Goal: Information Seeking & Learning: Learn about a topic

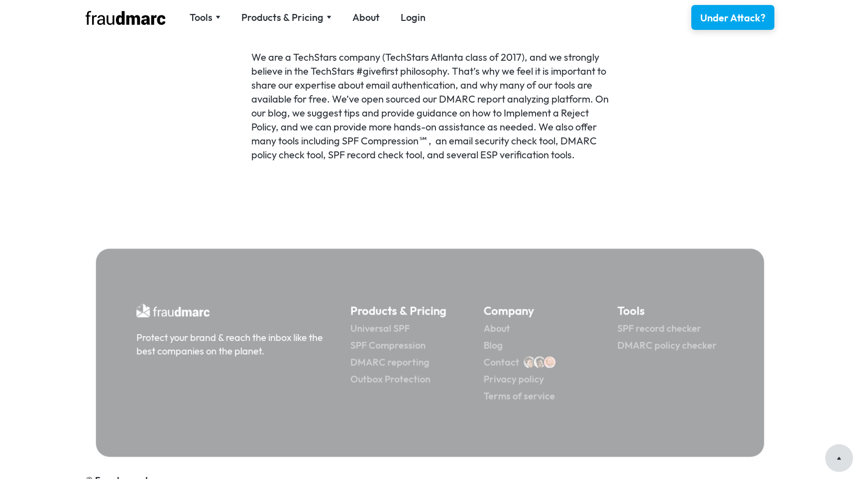
scroll to position [698, 0]
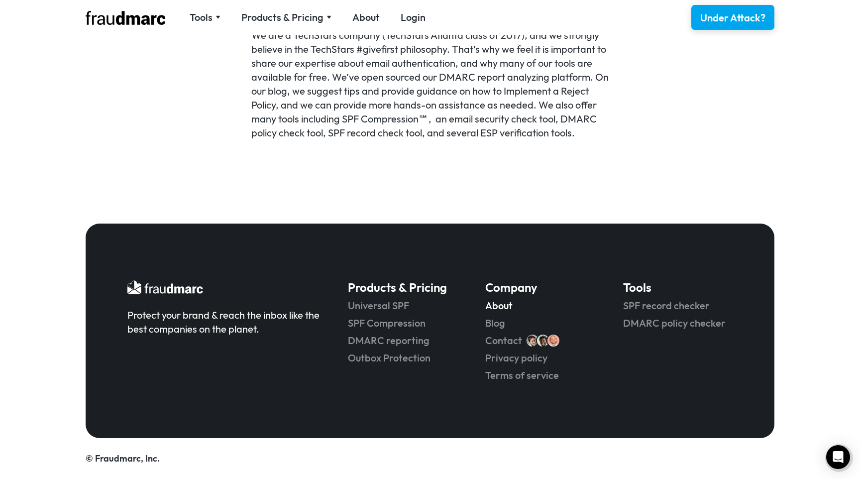
click at [509, 310] on link "About" at bounding box center [539, 306] width 109 height 14
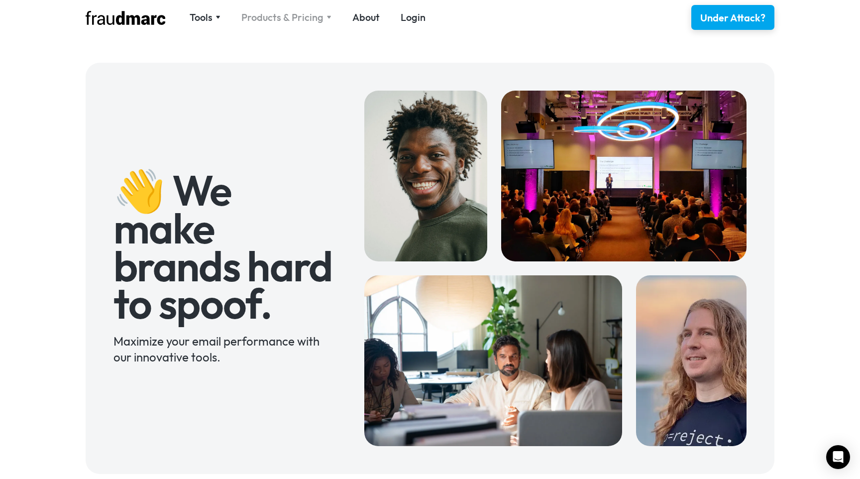
click at [292, 18] on div "Products & Pricing" at bounding box center [282, 17] width 82 height 14
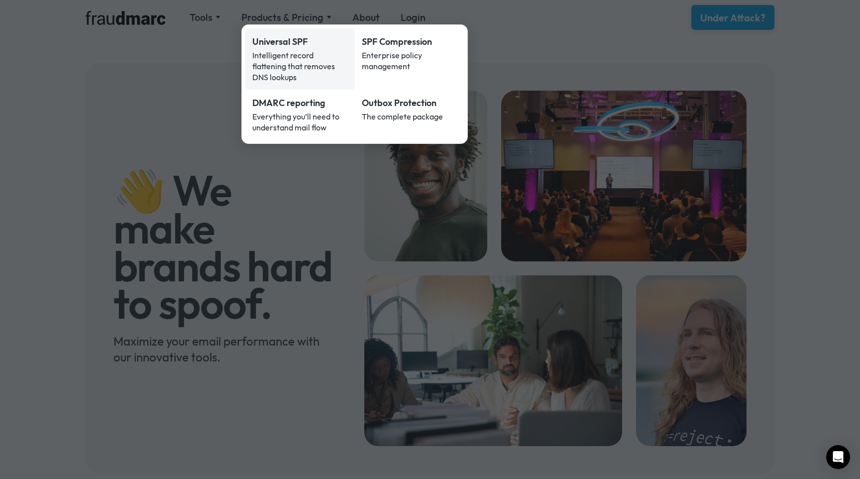
click at [303, 67] on div "Intelligent record flattening that removes DNS lookups" at bounding box center [300, 66] width 96 height 33
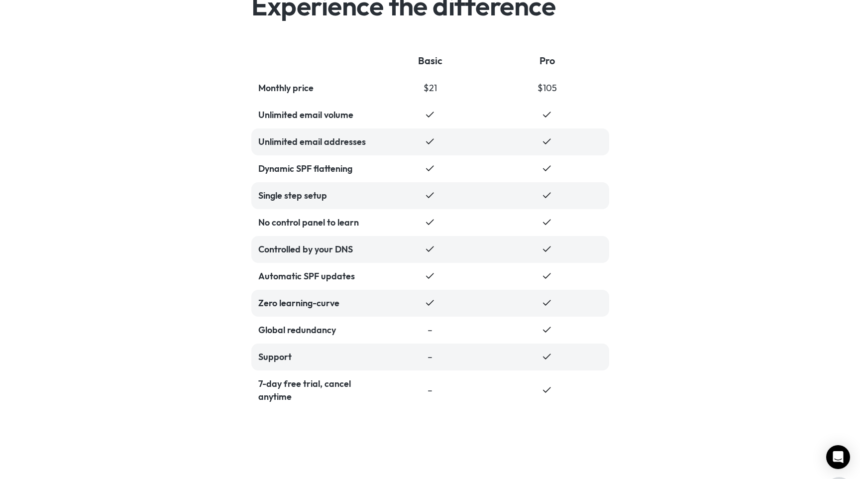
scroll to position [2094, 0]
